Goal: Transaction & Acquisition: Purchase product/service

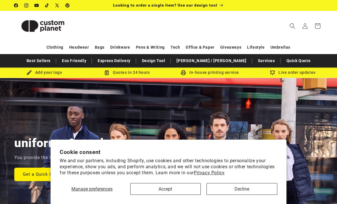
click at [183, 187] on button "Accept" at bounding box center [165, 189] width 71 height 12
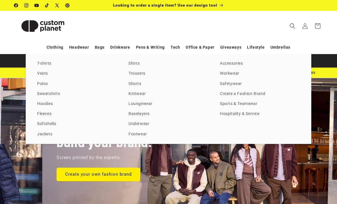
scroll to position [0, 337]
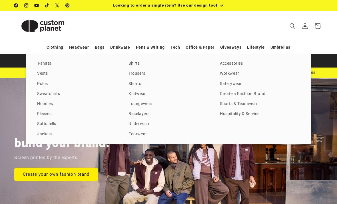
click at [39, 65] on link "T-shirts" at bounding box center [77, 64] width 80 height 8
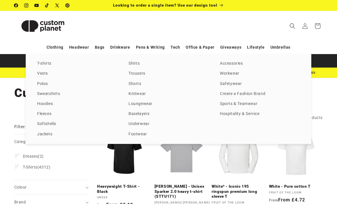
click at [39, 61] on link "T-shirts" at bounding box center [77, 64] width 80 height 8
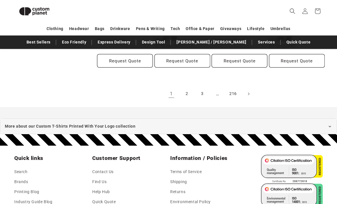
scroll to position [634, 0]
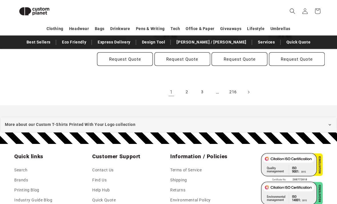
click at [251, 91] on link "Next page" at bounding box center [248, 92] width 13 height 13
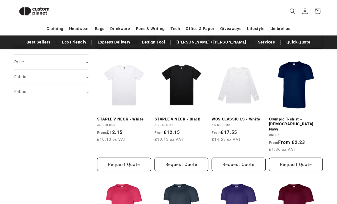
scroll to position [177, 0]
click at [302, 117] on link "Olympic T-shirt - French Navy" at bounding box center [296, 124] width 54 height 15
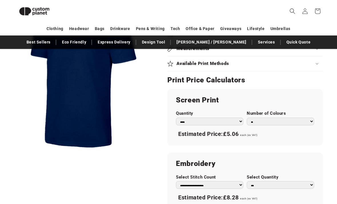
scroll to position [304, 0]
click at [312, 118] on select "* * * * * * *" at bounding box center [280, 122] width 67 height 8
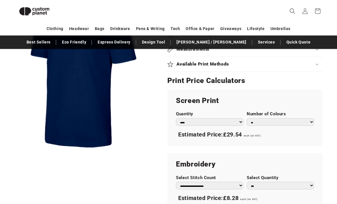
scroll to position [306, 0]
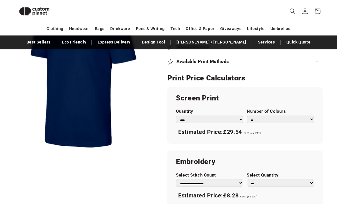
click at [312, 116] on select "* * * * * * *" at bounding box center [280, 120] width 67 height 8
select select "*"
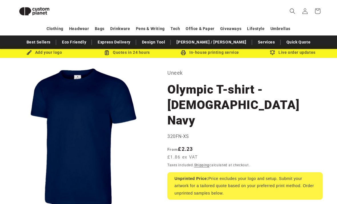
scroll to position [0, 0]
